Goal: Task Accomplishment & Management: Complete application form

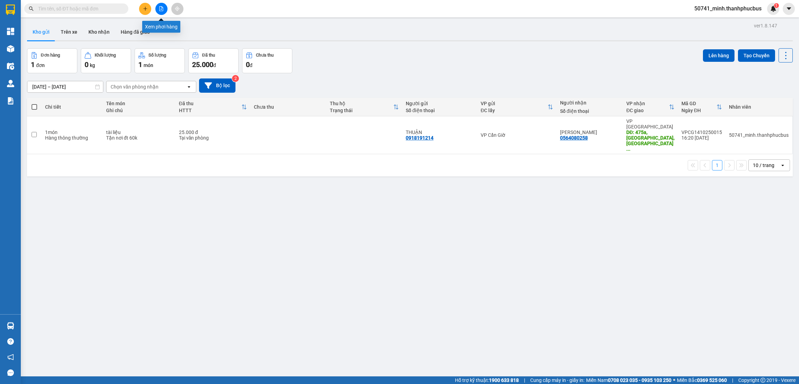
click at [163, 9] on icon "file-add" at bounding box center [161, 8] width 5 height 5
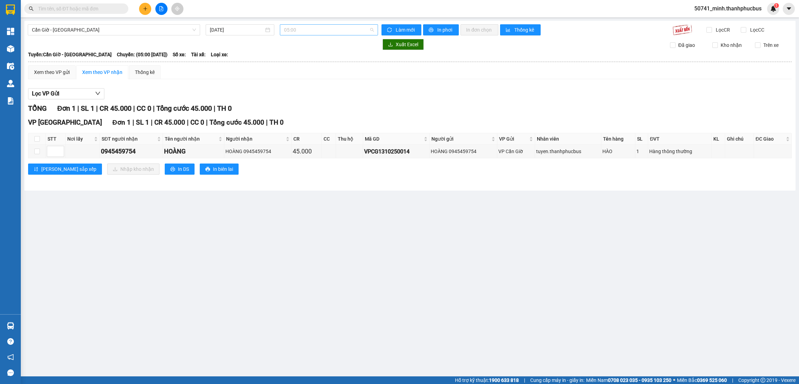
click at [316, 33] on span "05:00" at bounding box center [329, 30] width 90 height 10
click at [300, 75] on div "12:00 - 51B-180.16" at bounding box center [311, 77] width 54 height 8
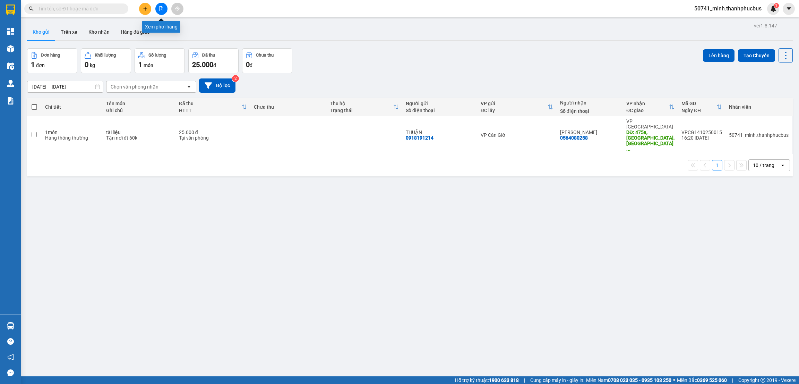
click at [160, 9] on icon "file-add" at bounding box center [161, 8] width 5 height 5
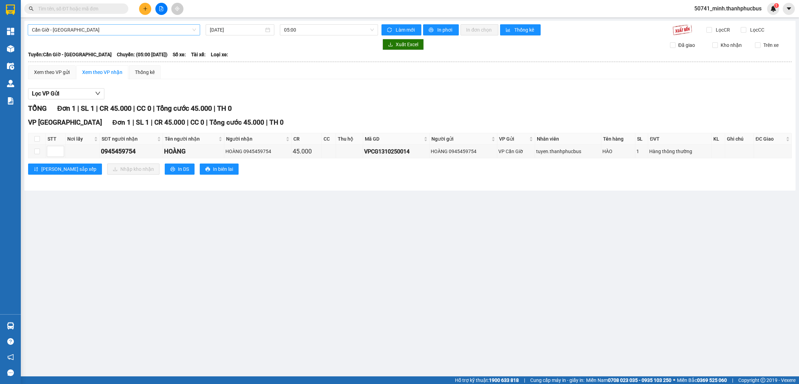
click at [83, 30] on span "Cần Giờ - [GEOGRAPHIC_DATA]" at bounding box center [114, 30] width 164 height 10
click at [54, 69] on div "Sài Gòn - Cần Giờ" at bounding box center [114, 66] width 164 height 8
type input "[DATE]"
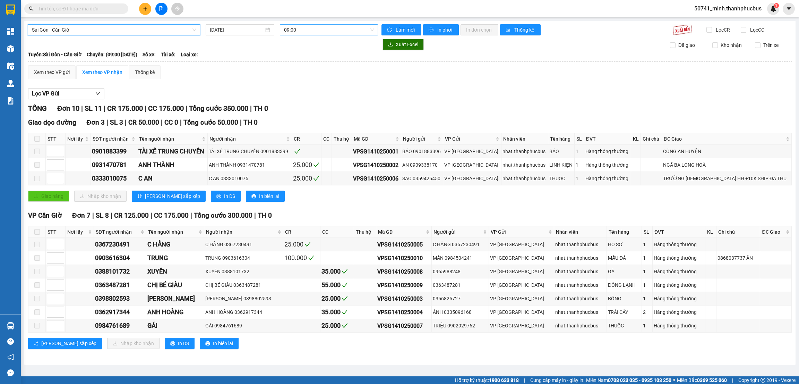
click at [311, 28] on span "09:00" at bounding box center [329, 30] width 90 height 10
click at [289, 77] on div "15:00" at bounding box center [311, 77] width 54 height 8
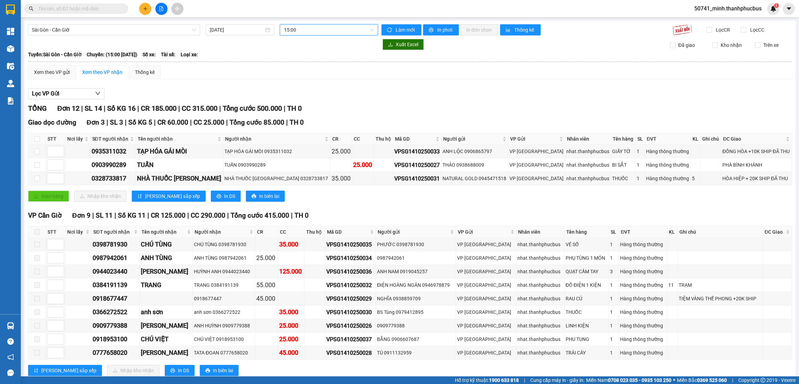
click at [359, 205] on div "Giao dọc đường Đơn 3 | SL 3 | Số KG 5 | CR 60.000 | CC 25.000 | Tổng cước 85.00…" at bounding box center [410, 162] width 764 height 90
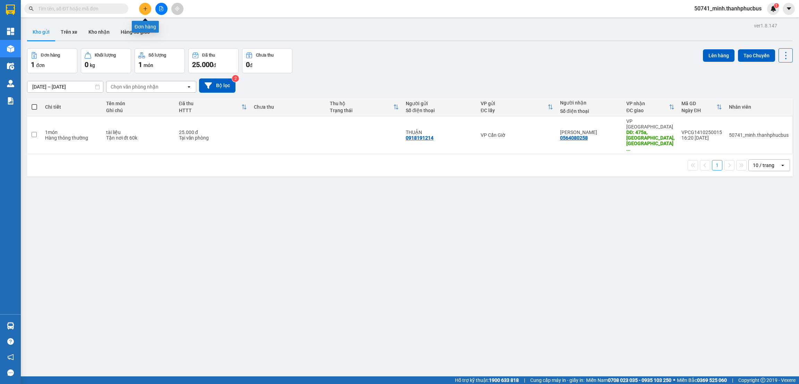
click at [145, 9] on icon "plus" at bounding box center [145, 8] width 5 height 5
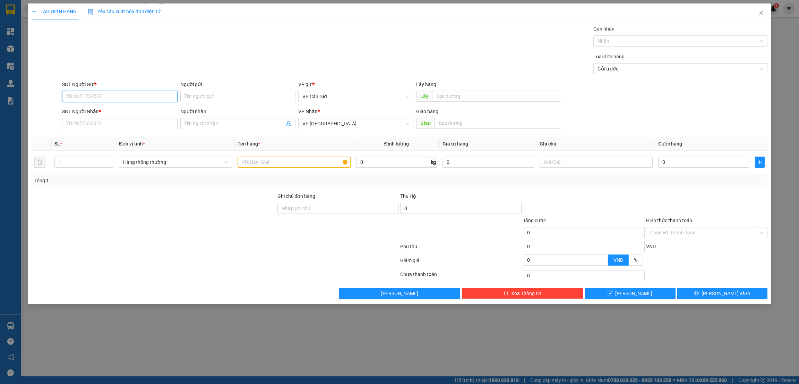
click at [93, 98] on input "SĐT Người Gửi *" at bounding box center [119, 96] width 115 height 11
click at [88, 111] on div "0945459754 - HOÀNG" at bounding box center [119, 111] width 107 height 8
type input "0945459754"
type input "HOÀNG"
type input "45.000"
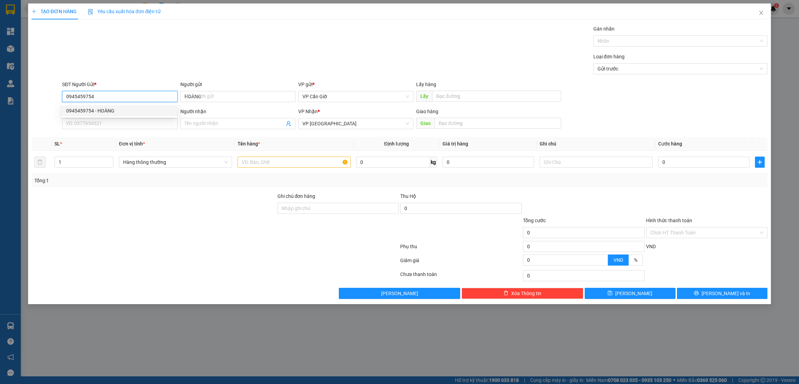
type input "45.000"
type input "0945459754"
click at [87, 124] on input "SĐT Người Nhận *" at bounding box center [119, 123] width 115 height 11
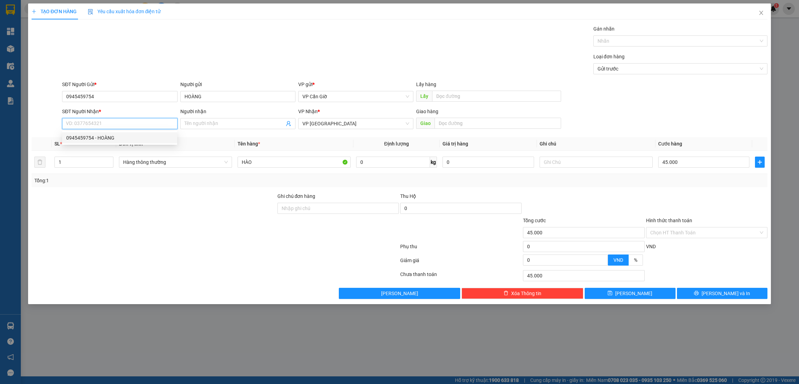
click at [92, 137] on div "0945459754 - HOÀNG" at bounding box center [119, 138] width 107 height 8
type input "0945459754"
type input "HOÀNG"
click at [682, 233] on input "Hình thức thanh toán" at bounding box center [705, 232] width 108 height 10
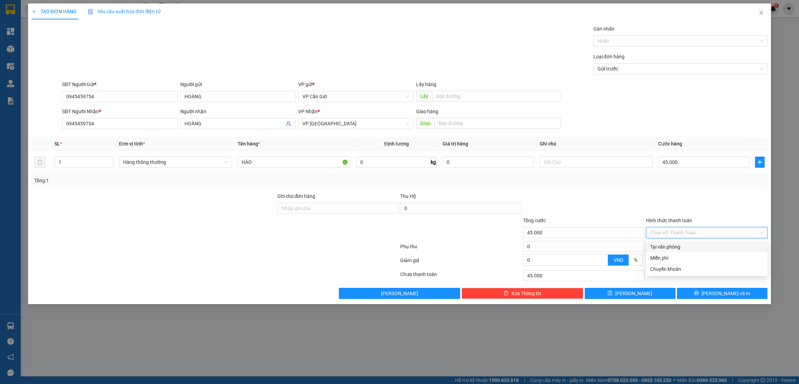
click at [663, 247] on div "Tại văn phòng" at bounding box center [707, 247] width 113 height 8
type input "0"
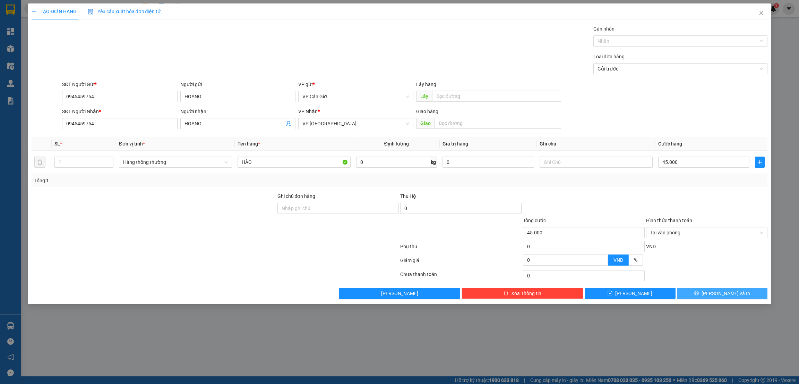
click at [721, 296] on span "Lưu và In" at bounding box center [726, 293] width 49 height 8
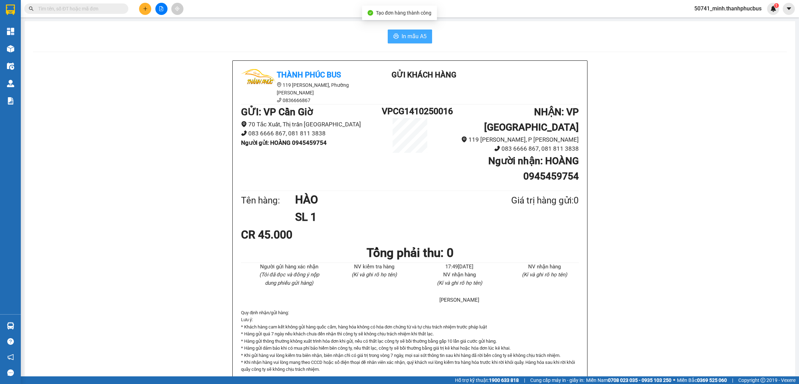
click at [402, 36] on span "In mẫu A5" at bounding box center [414, 36] width 25 height 9
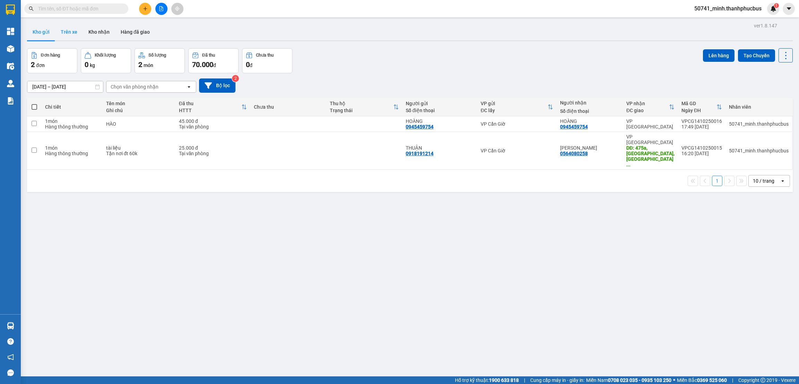
click at [69, 30] on button "Trên xe" at bounding box center [69, 32] width 28 height 17
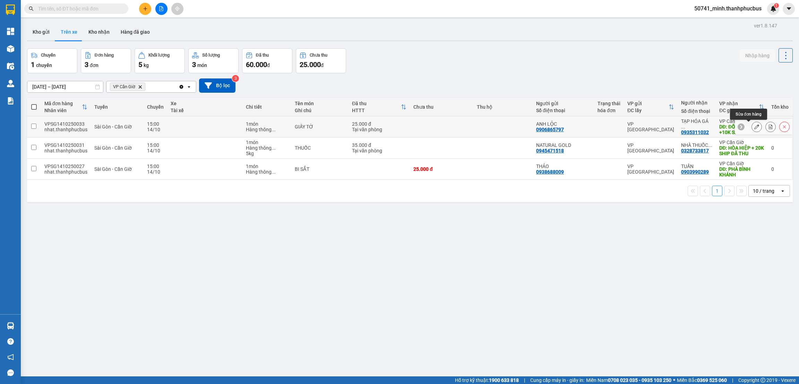
click at [755, 127] on icon at bounding box center [757, 126] width 5 height 5
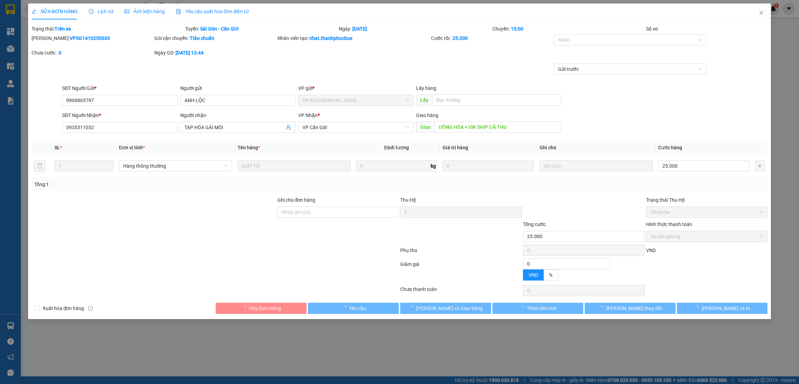
type input "0906865797"
type input "ANH LỘC"
type input "0935311032"
type input "TẠP HÓA GÁI MÒI"
type input "ĐỒNG HÒA +10K SHIP ĐÃ THU"
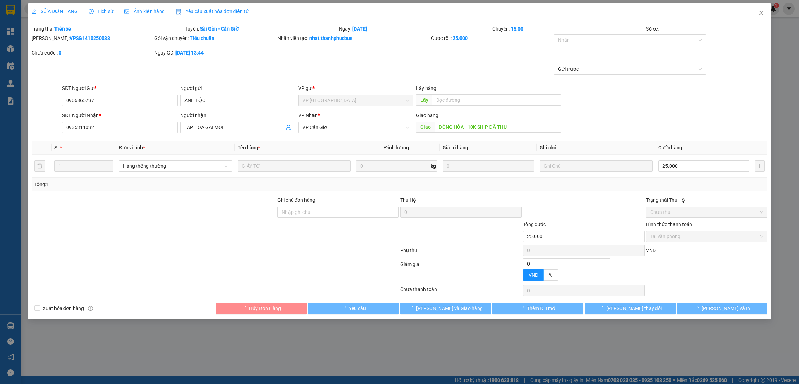
type input "25.000"
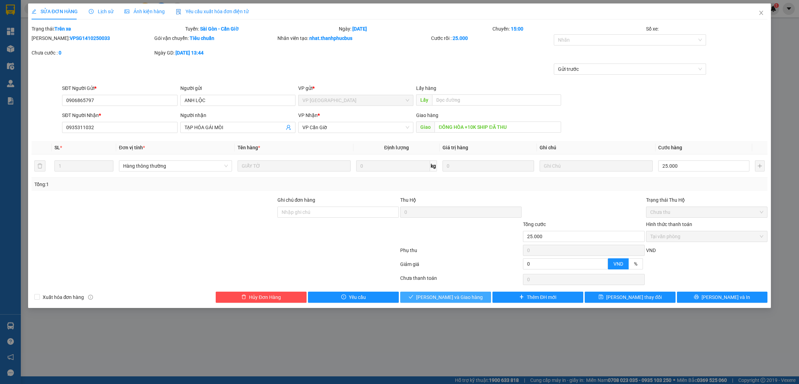
click at [444, 298] on span "Lưu và Giao hàng" at bounding box center [449, 297] width 67 height 8
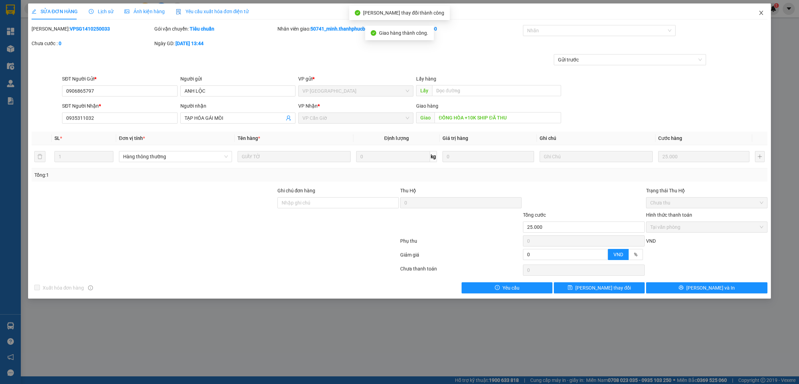
click at [759, 12] on icon "close" at bounding box center [762, 13] width 6 height 6
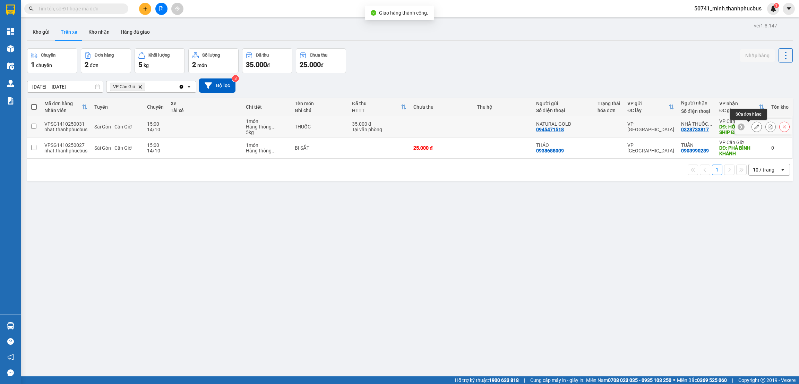
click at [752, 126] on button at bounding box center [757, 127] width 10 height 12
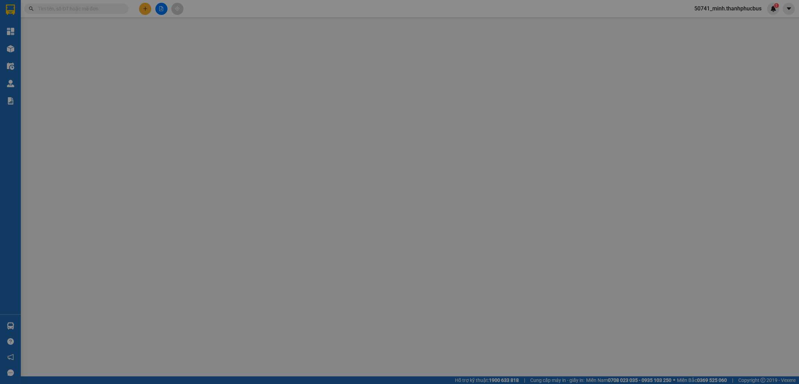
type input "0945471518"
type input "NATURAL GOLD"
type input "0328733817"
type input "NHÀ THUỐC [PERSON_NAME]"
type input "HÒA HIỆP + 20K SHIP ĐÃ THU"
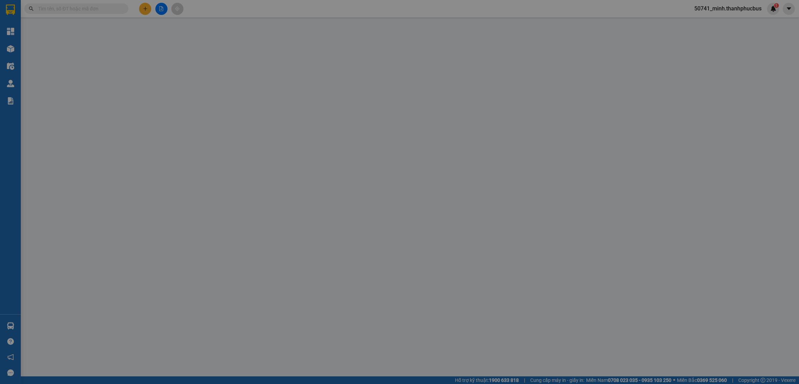
type input "35.000"
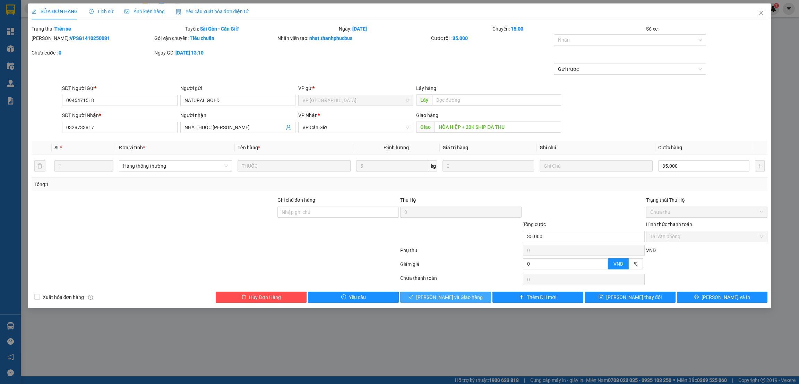
click at [448, 296] on span "Lưu và Giao hàng" at bounding box center [449, 297] width 67 height 8
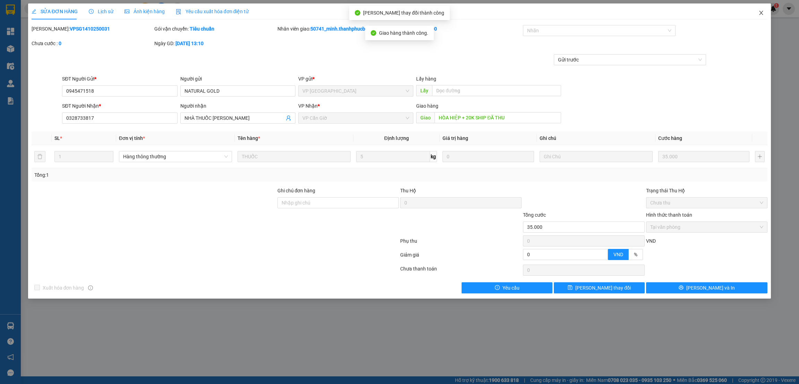
click at [763, 12] on icon "close" at bounding box center [762, 13] width 6 height 6
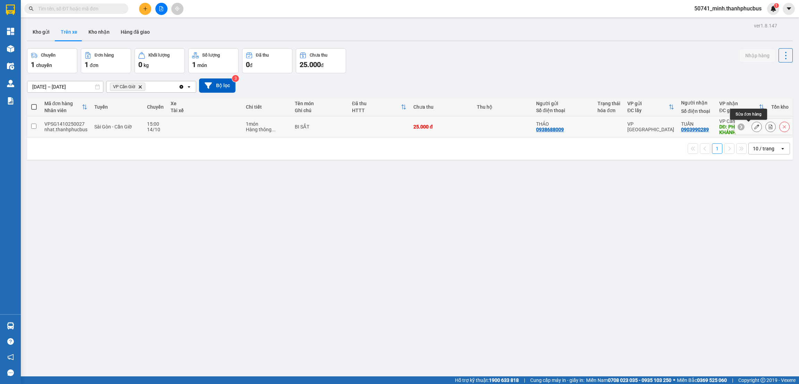
click at [752, 127] on button at bounding box center [757, 127] width 10 height 12
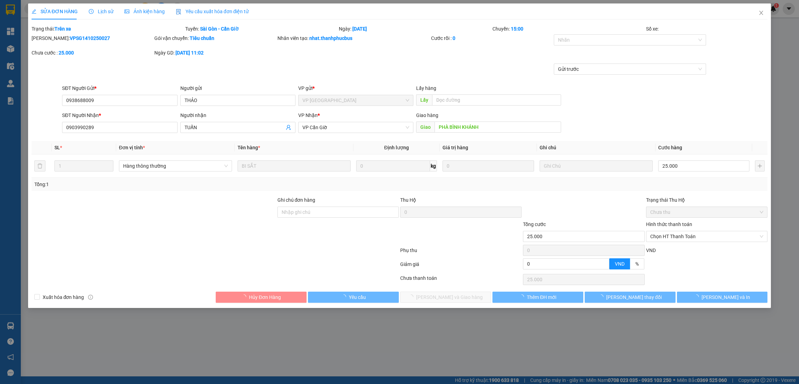
type input "0938688009"
type input "THẢO"
type input "0903990289"
type input "TUẤN"
type input "PHÀ BÌNH KHÁNH"
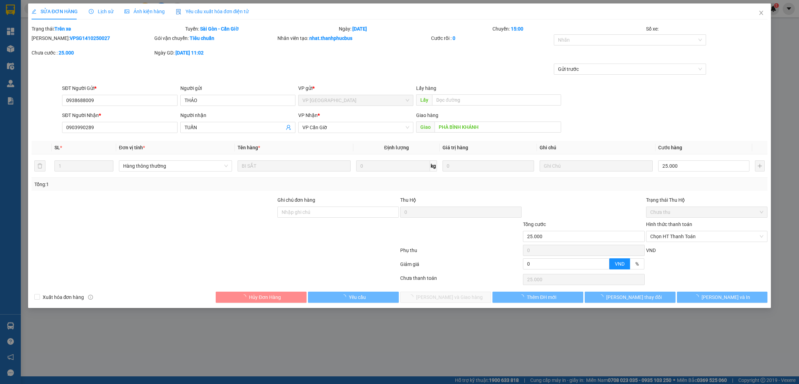
type input "25.000"
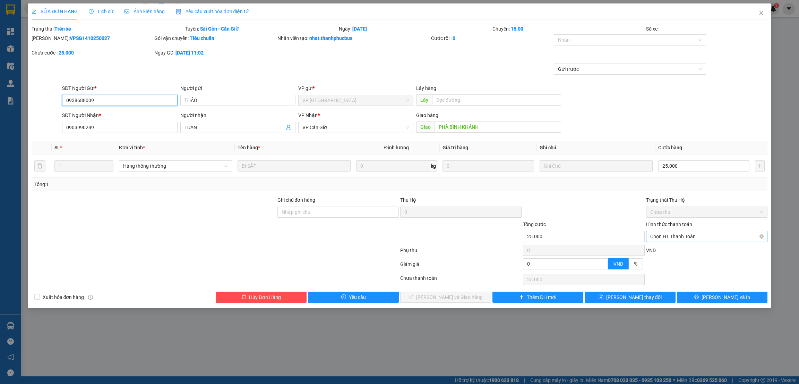
click at [679, 237] on span "Chọn HT Thanh Toán" at bounding box center [707, 236] width 113 height 10
click at [667, 250] on div "Tại văn phòng" at bounding box center [707, 251] width 113 height 8
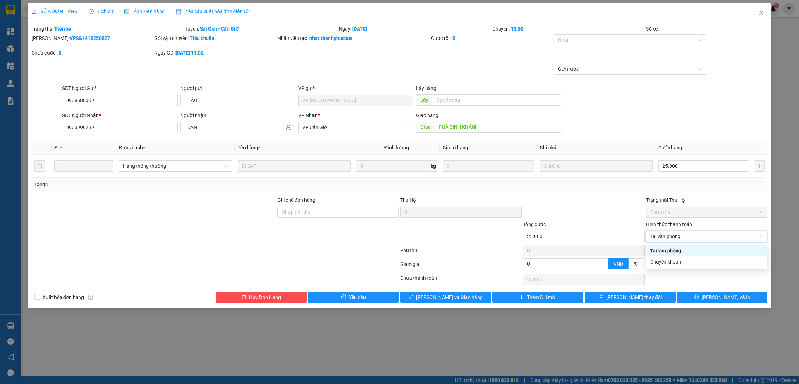
type input "0"
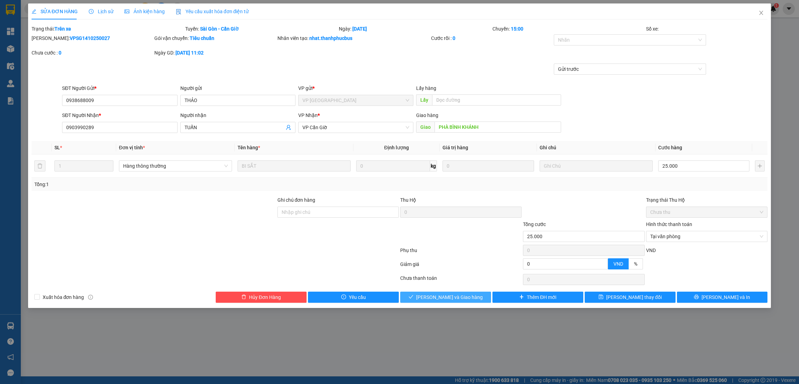
click at [443, 298] on span "Lưu và Giao hàng" at bounding box center [449, 297] width 67 height 8
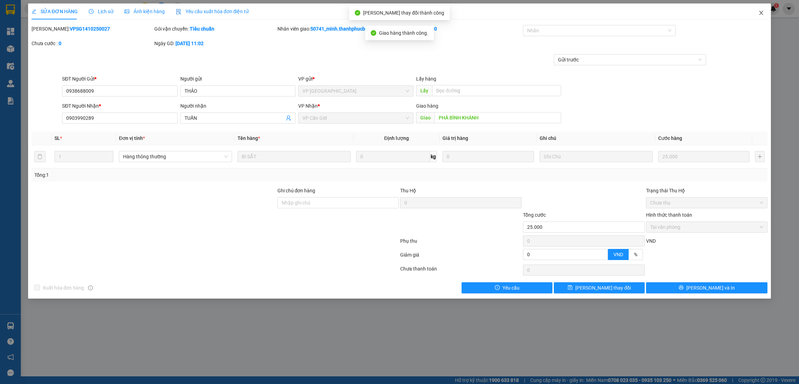
click at [761, 11] on icon "close" at bounding box center [762, 13] width 6 height 6
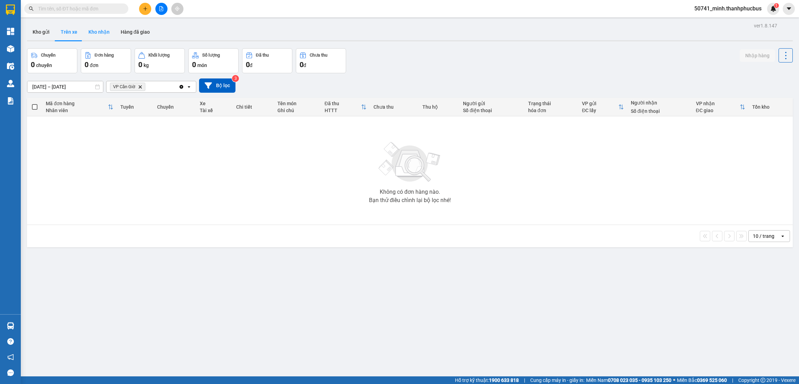
click at [101, 32] on button "Kho nhận" at bounding box center [99, 32] width 32 height 17
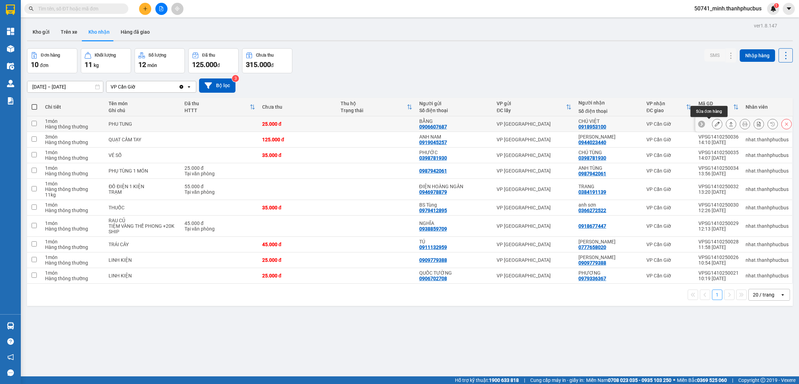
click at [715, 125] on icon at bounding box center [717, 123] width 5 height 5
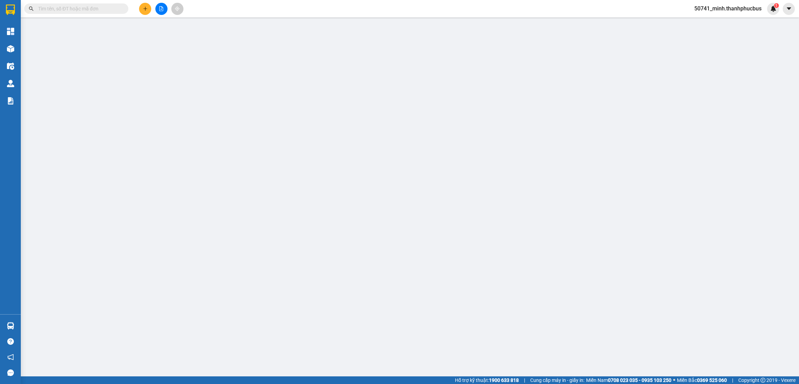
type input "0906607687"
type input "BẰNG"
type input "0918953100"
type input "CHÚ VIỆT"
type input "25.000"
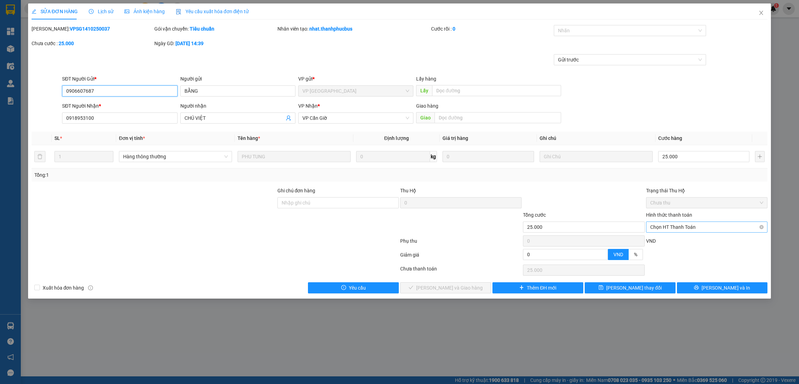
click at [677, 227] on span "Chọn HT Thanh Toán" at bounding box center [707, 227] width 113 height 10
click at [666, 241] on div "Tại văn phòng" at bounding box center [707, 241] width 113 height 8
type input "0"
click at [458, 289] on span "Lưu và Giao hàng" at bounding box center [449, 288] width 67 height 8
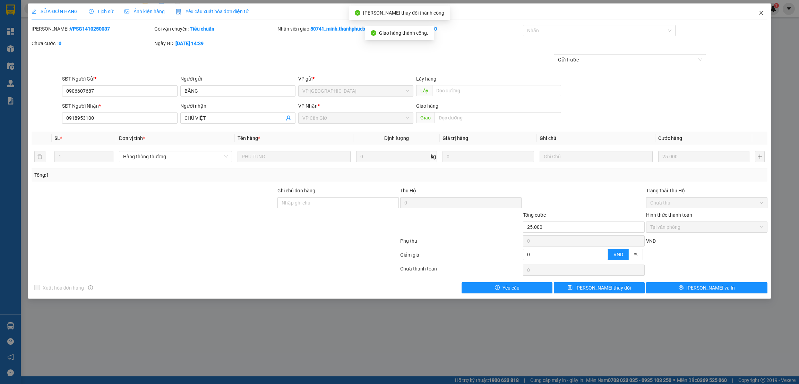
click at [763, 13] on icon "close" at bounding box center [762, 13] width 6 height 6
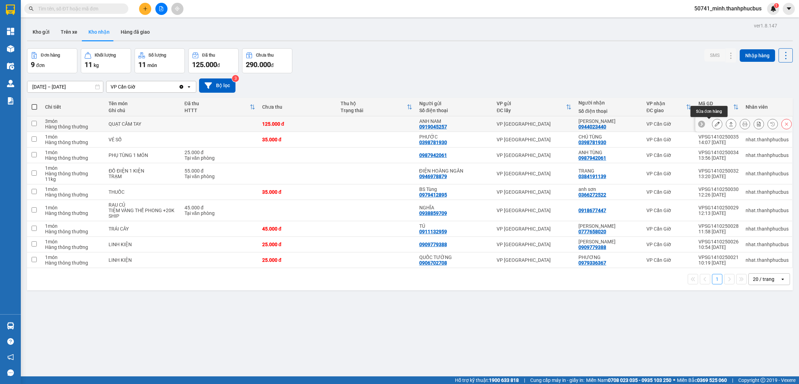
click at [715, 123] on icon at bounding box center [717, 123] width 5 height 5
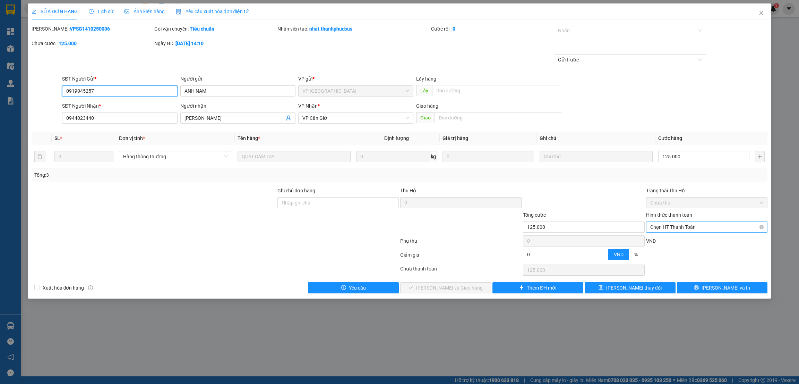
click at [670, 229] on span "Chọn HT Thanh Toán" at bounding box center [707, 227] width 113 height 10
click at [660, 239] on div "Tại văn phòng" at bounding box center [707, 241] width 113 height 8
type input "0"
click at [452, 286] on span "Lưu và Giao hàng" at bounding box center [449, 288] width 67 height 8
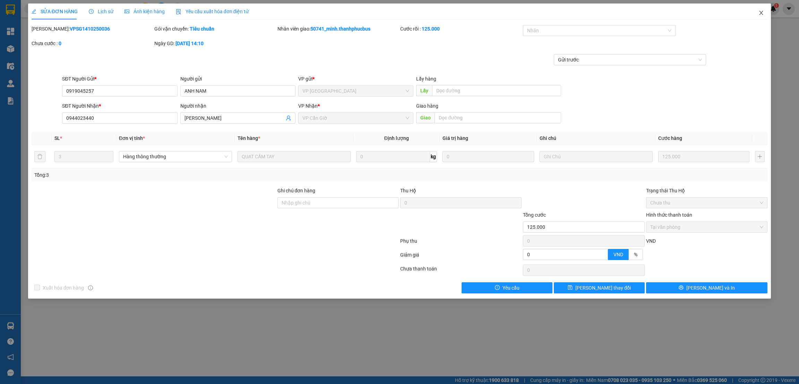
click at [764, 10] on icon "close" at bounding box center [762, 13] width 6 height 6
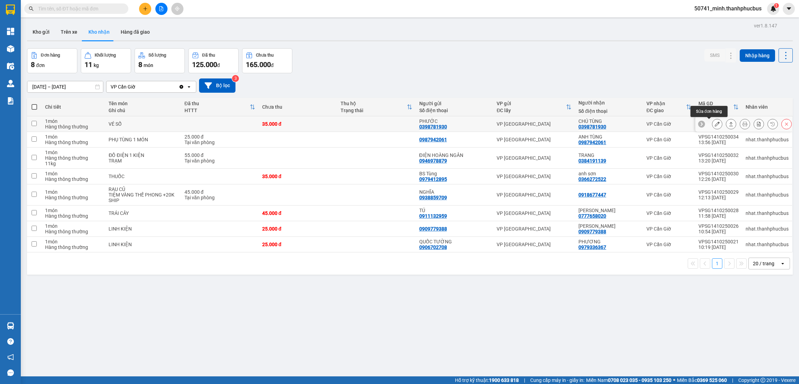
click at [715, 123] on icon at bounding box center [717, 123] width 5 height 5
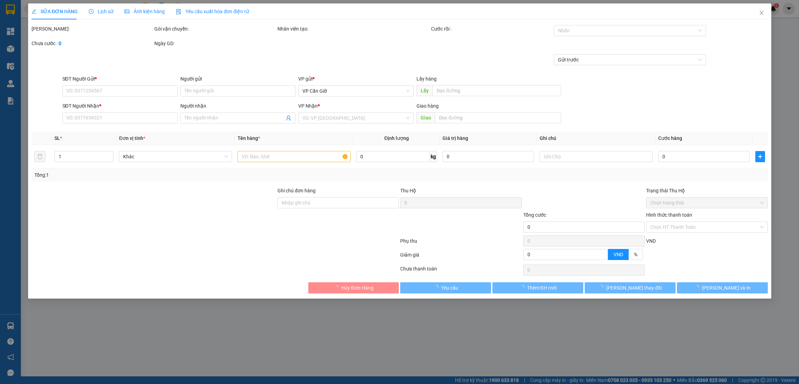
type input "0398781930"
type input "PHƯỚC"
type input "0398781930"
type input "CHÚ TÙNG"
type input "35.000"
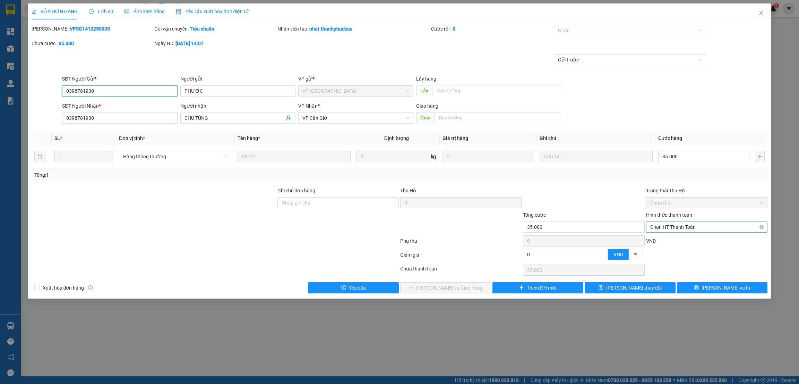
click at [668, 225] on span "Chọn HT Thanh Toán" at bounding box center [707, 227] width 113 height 10
click at [661, 238] on div "Tại văn phòng" at bounding box center [707, 241] width 113 height 8
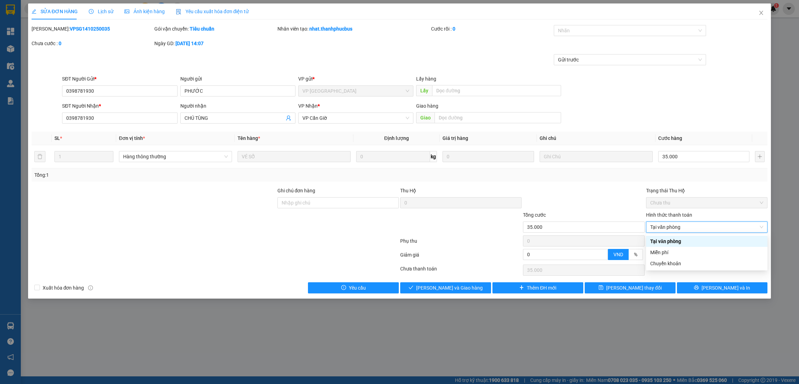
type input "0"
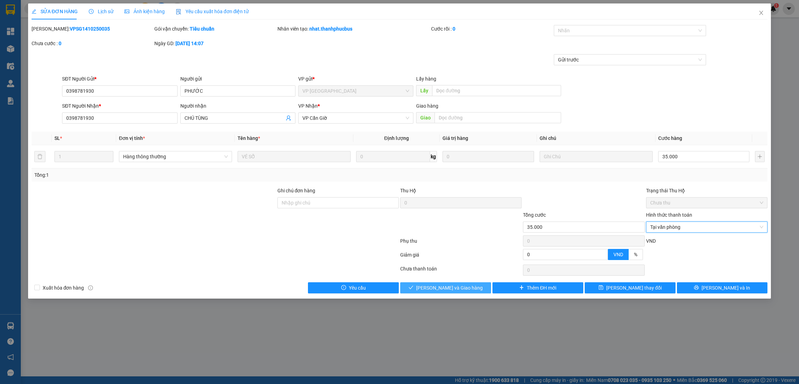
click at [442, 290] on span "Lưu và Giao hàng" at bounding box center [449, 288] width 67 height 8
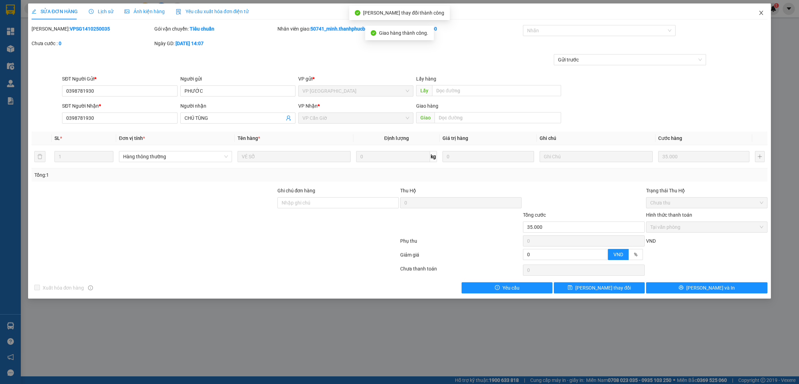
click at [763, 15] on icon "close" at bounding box center [762, 13] width 6 height 6
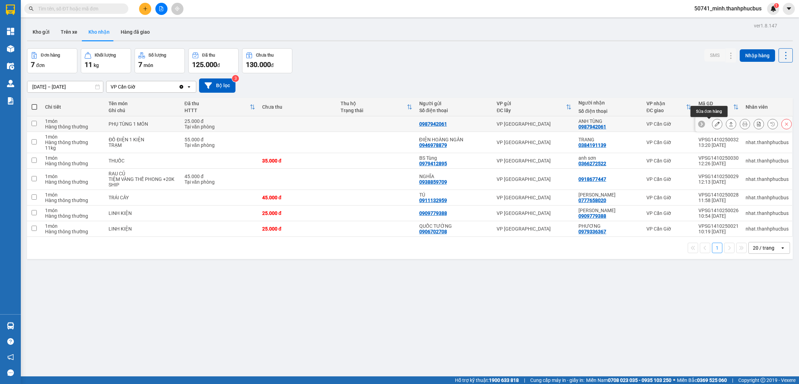
click at [715, 126] on icon at bounding box center [717, 123] width 5 height 5
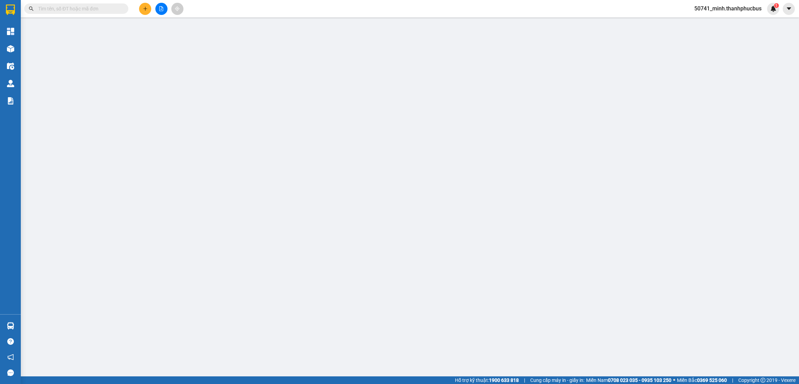
type input "0987942061"
type input "ANH TÙNG"
type input "25.000"
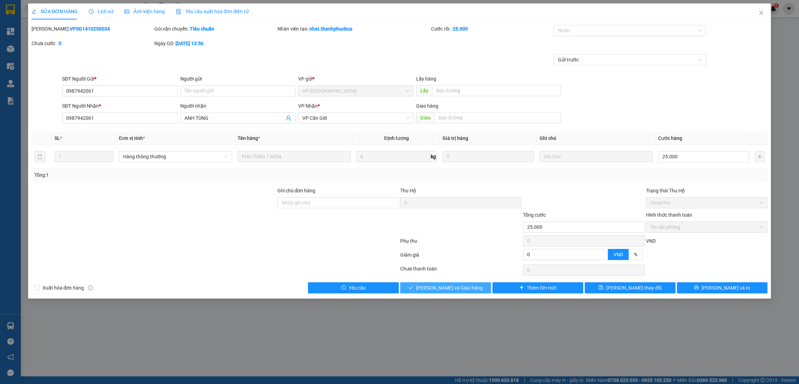
click at [447, 291] on span "Lưu và Giao hàng" at bounding box center [449, 288] width 67 height 8
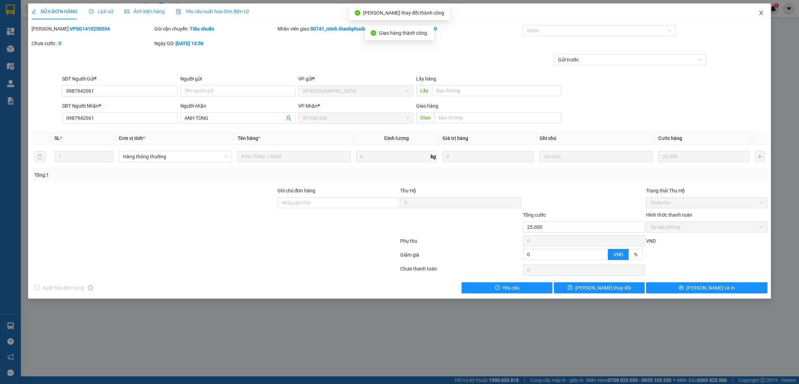
click at [762, 12] on icon "close" at bounding box center [762, 13] width 4 height 4
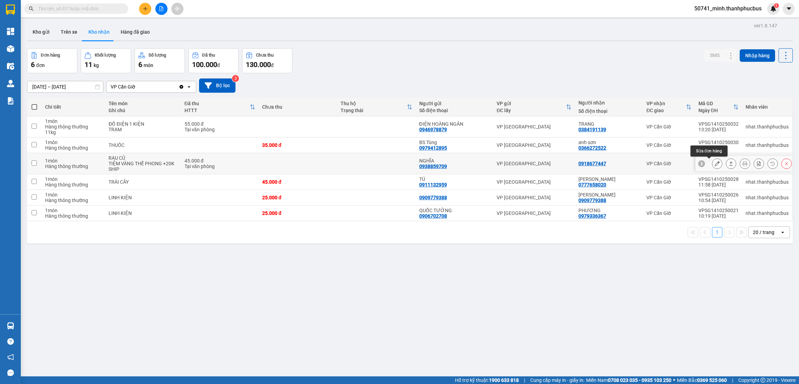
click at [715, 165] on icon at bounding box center [717, 163] width 5 height 5
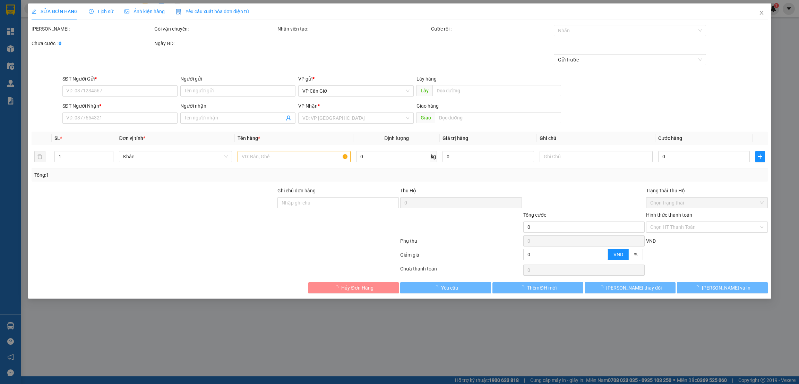
type input "0938859709"
type input "NGHĨA"
type input "0918677447"
type input "45.000"
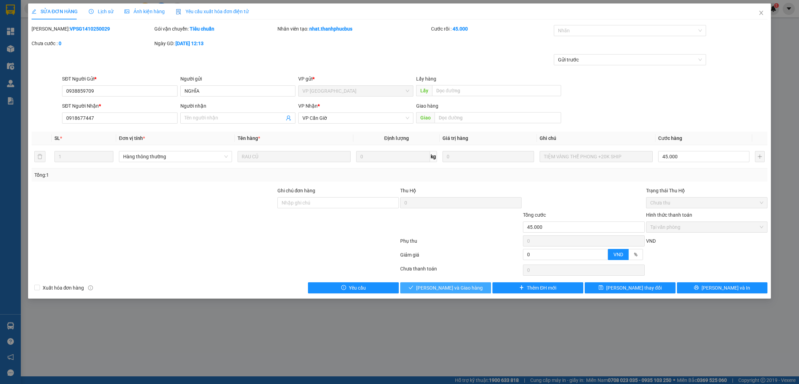
click at [449, 289] on span "Lưu và Giao hàng" at bounding box center [449, 288] width 67 height 8
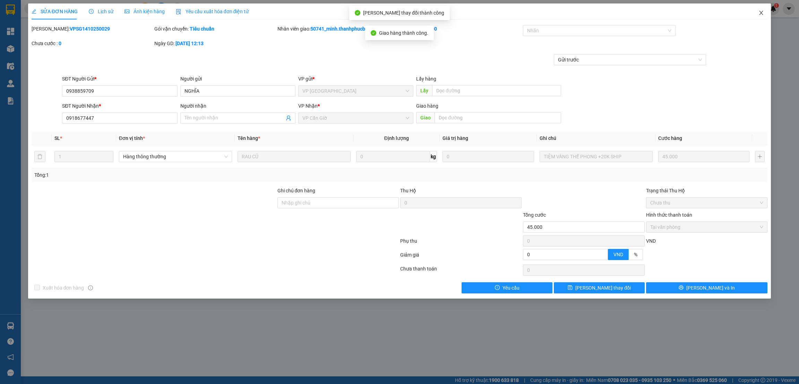
click at [760, 14] on icon "close" at bounding box center [762, 13] width 6 height 6
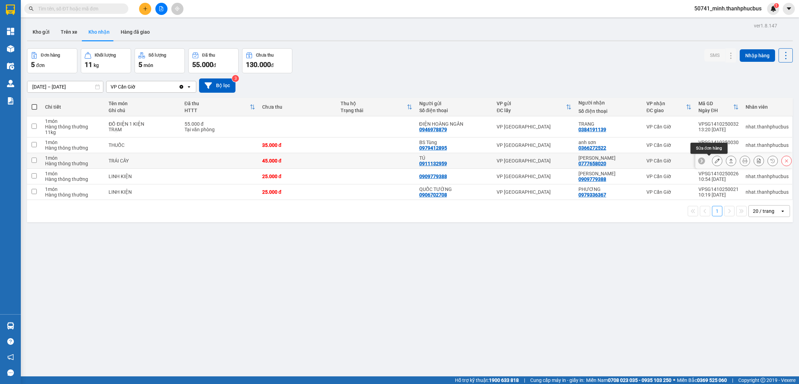
click at [715, 161] on icon at bounding box center [717, 160] width 5 height 5
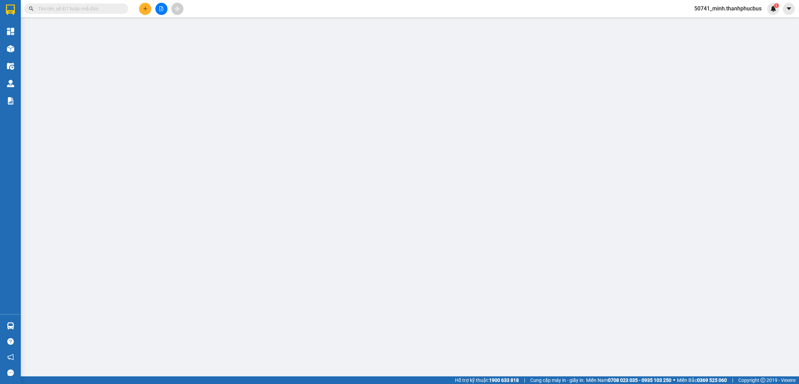
type input "0911132959"
type input "TÚ"
type input "0777658020"
type input "[PERSON_NAME]"
type input "45.000"
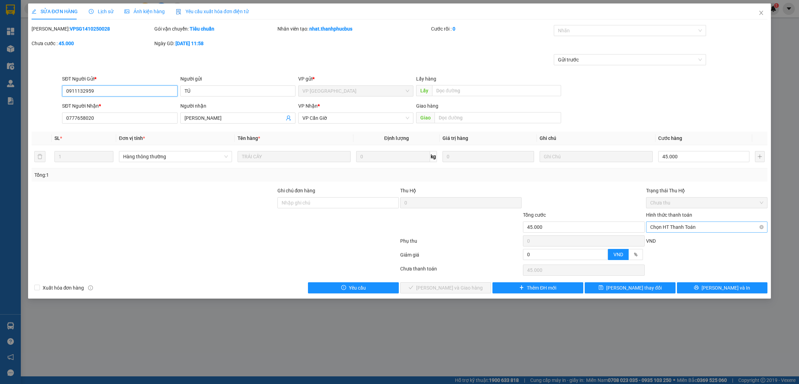
click at [668, 227] on span "Chọn HT Thanh Toán" at bounding box center [707, 227] width 113 height 10
click at [664, 242] on div "Tại văn phòng" at bounding box center [707, 241] width 113 height 8
type input "0"
click at [464, 288] on span "Lưu và Giao hàng" at bounding box center [449, 288] width 67 height 8
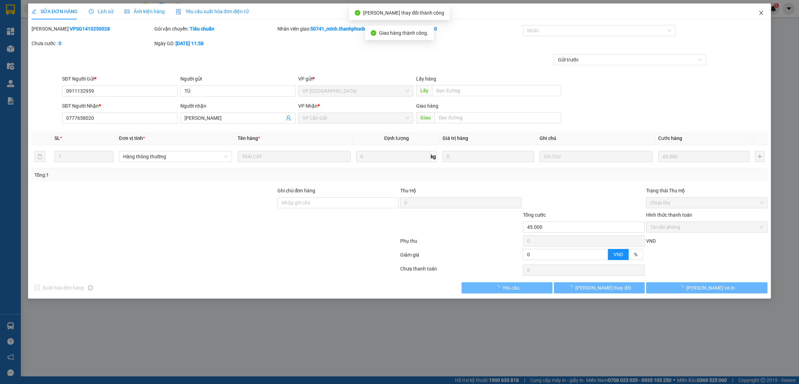
click at [765, 11] on span "Close" at bounding box center [761, 12] width 19 height 19
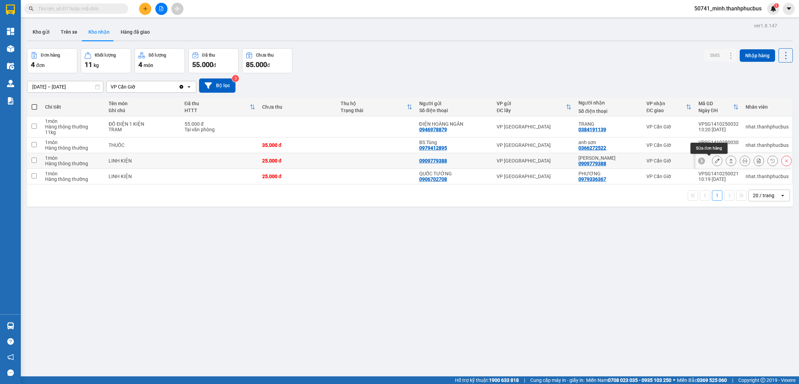
click at [715, 161] on icon at bounding box center [717, 160] width 5 height 5
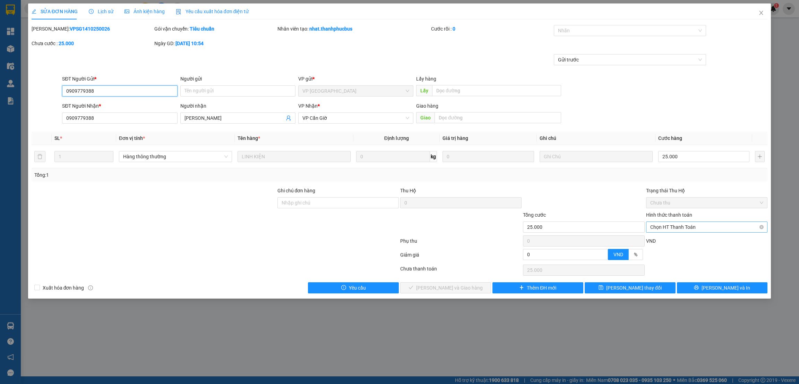
click at [674, 227] on span "Chọn HT Thanh Toán" at bounding box center [707, 227] width 113 height 10
click at [664, 244] on div "Tại văn phòng" at bounding box center [707, 241] width 113 height 8
type input "0"
click at [450, 288] on span "Lưu và Giao hàng" at bounding box center [449, 288] width 67 height 8
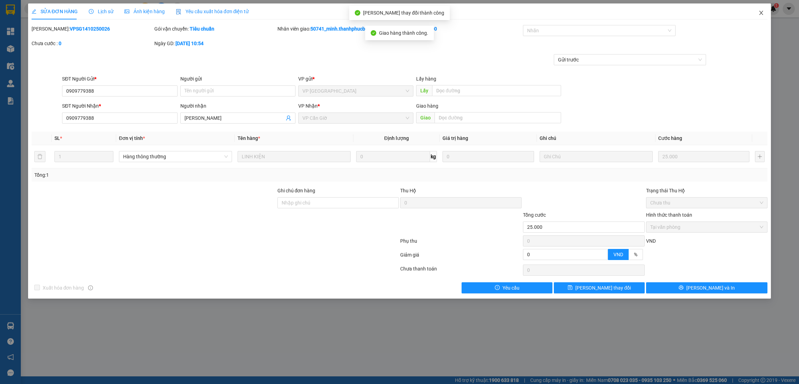
click at [760, 14] on icon "close" at bounding box center [762, 13] width 6 height 6
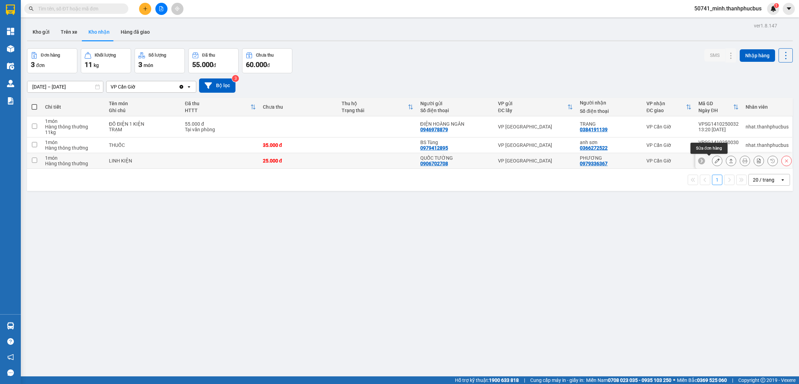
click at [715, 163] on icon at bounding box center [717, 160] width 5 height 5
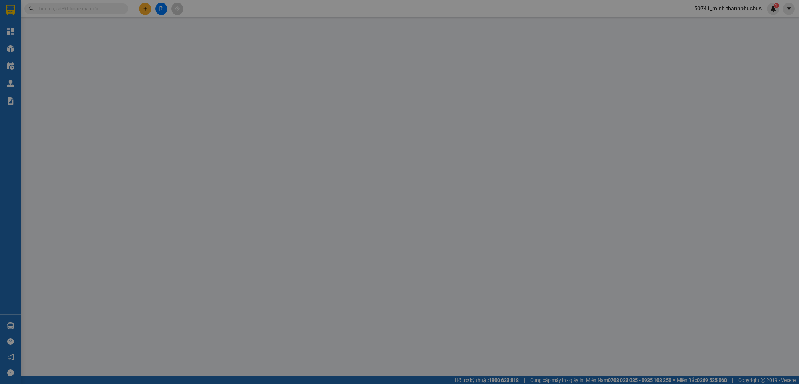
type input "0906702708"
type input "QUỐC TƯỜNG"
type input "0979336367"
type input "PHƯƠNG"
type input "25.000"
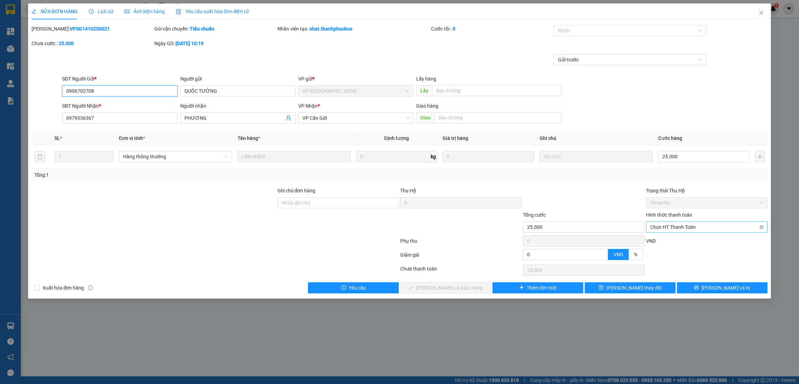
click at [662, 227] on span "Chọn HT Thanh Toán" at bounding box center [707, 227] width 113 height 10
click at [656, 240] on div "Tại văn phòng" at bounding box center [707, 241] width 113 height 8
type input "0"
click at [448, 286] on span "Lưu và Giao hàng" at bounding box center [449, 288] width 67 height 8
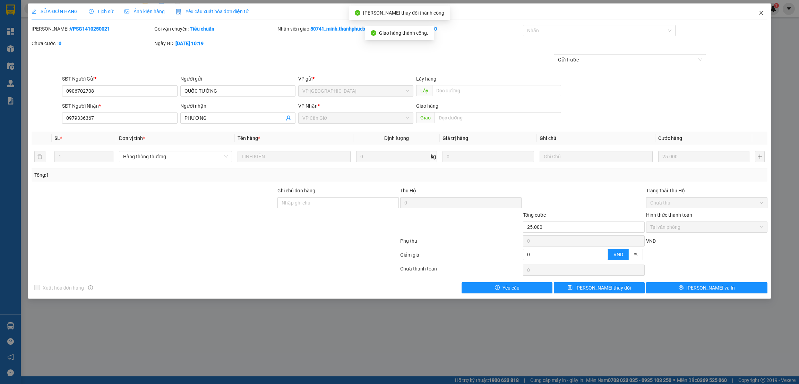
click at [760, 12] on icon "close" at bounding box center [762, 13] width 6 height 6
